Goal: Task Accomplishment & Management: Manage account settings

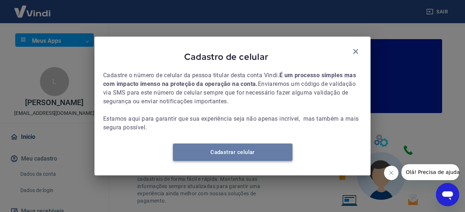
click at [213, 152] on link "Cadastrar celular" at bounding box center [232, 152] width 119 height 17
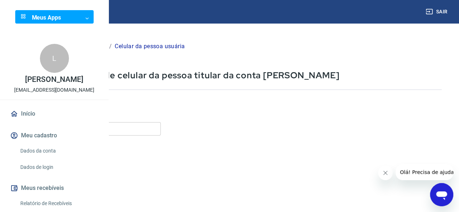
click at [161, 130] on input "Celular" at bounding box center [90, 128] width 140 height 13
type input "[PHONE_NUMBER]"
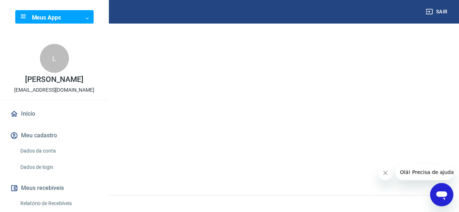
scroll to position [131, 0]
click at [61, 160] on button "Continuar" at bounding box center [40, 165] width 40 height 15
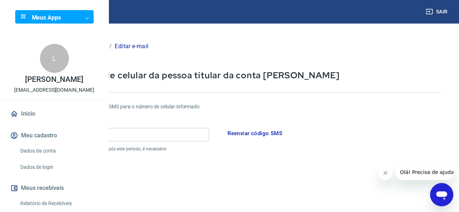
click at [146, 135] on input "Código" at bounding box center [114, 134] width 189 height 13
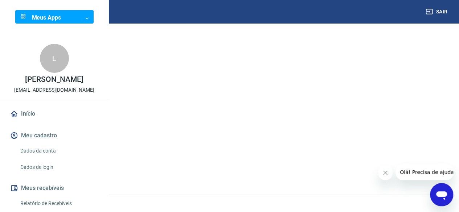
scroll to position [158, 0]
type input "655217"
click at [61, 160] on button "Continuar" at bounding box center [40, 165] width 40 height 15
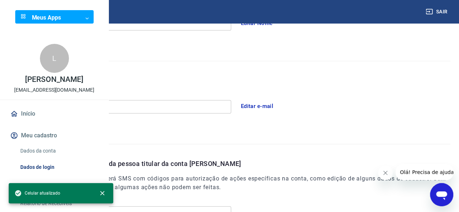
scroll to position [252, 0]
